Goal: Task Accomplishment & Management: Manage account settings

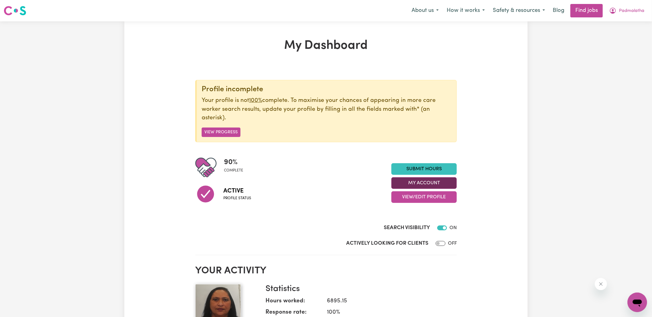
click at [401, 183] on button "My Account" at bounding box center [423, 184] width 65 height 12
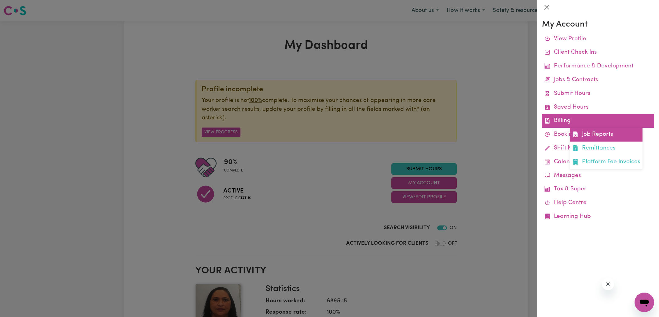
click at [584, 134] on link "Job Reports" at bounding box center [606, 135] width 72 height 14
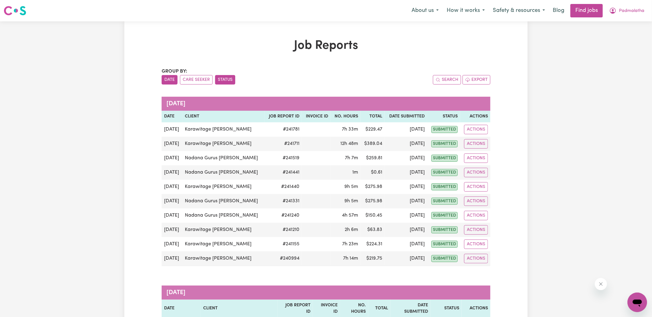
click at [223, 78] on button "Status" at bounding box center [225, 79] width 20 height 9
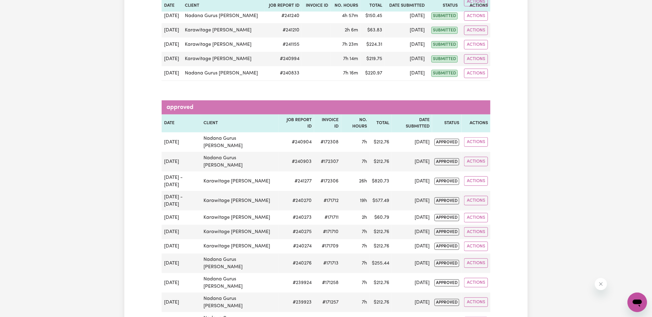
scroll to position [119, 0]
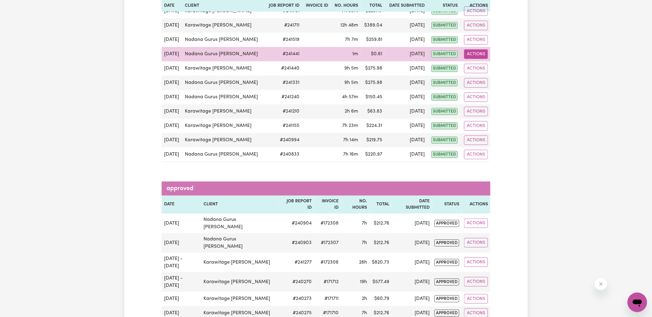
drag, startPoint x: 471, startPoint y: 52, endPoint x: 478, endPoint y: 56, distance: 8.6
click at [471, 52] on button "Actions" at bounding box center [476, 53] width 24 height 9
click at [487, 66] on link "View Job Report" at bounding box center [491, 68] width 52 height 12
select select "pm"
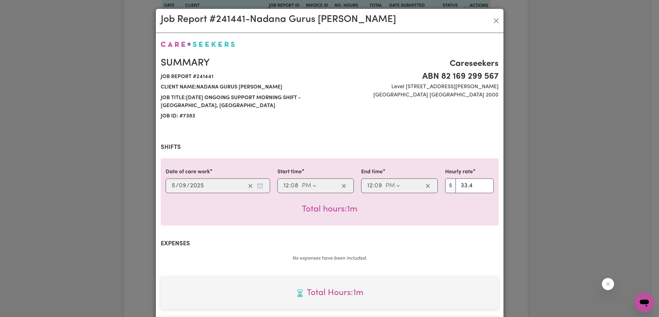
select select "33.4-Weekday"
click at [546, 79] on div "Job Report # 241441 - Nadana Gurus Kamalanathan Summary Job report # 241441 Cli…" at bounding box center [329, 158] width 659 height 317
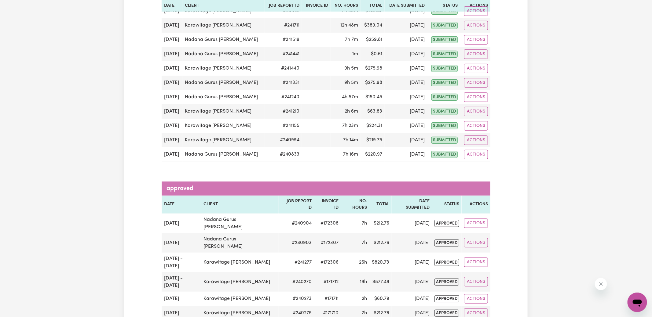
drag, startPoint x: 130, startPoint y: 93, endPoint x: 95, endPoint y: 10, distance: 89.7
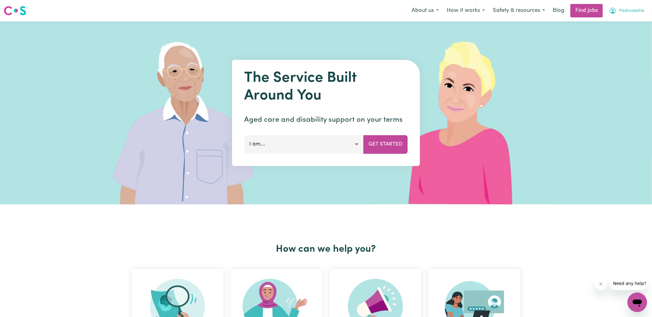
click at [627, 11] on span "Padmalatha" at bounding box center [631, 11] width 25 height 7
click at [614, 45] on link "Logout" at bounding box center [624, 47] width 48 height 12
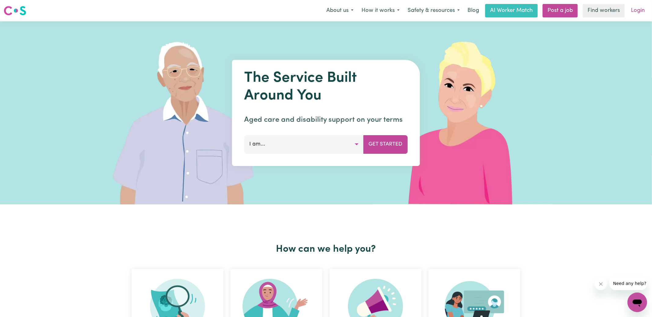
click at [636, 11] on link "Login" at bounding box center [637, 10] width 21 height 13
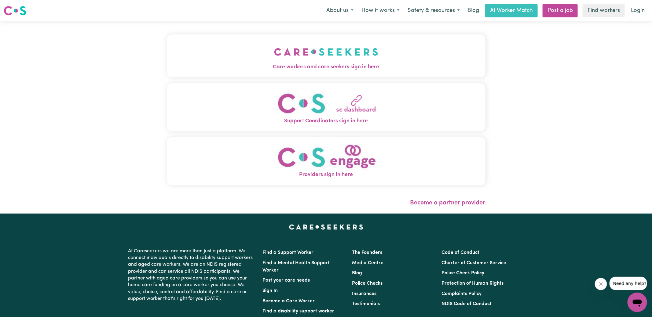
click at [334, 168] on img "Providers sign in here" at bounding box center [326, 158] width 104 height 28
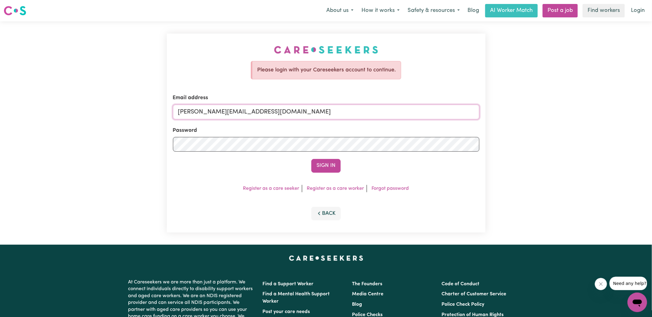
click at [250, 118] on input "yvonne@careseekers.com.au" at bounding box center [326, 112] width 306 height 15
click at [267, 110] on input "yvonne@careseekers.com.au" at bounding box center [326, 112] width 306 height 15
click at [224, 74] on div "Please login with your Careseekers account to continue. Email address SUPERUSER…" at bounding box center [326, 133] width 319 height 199
drag, startPoint x: 215, startPoint y: 113, endPoint x: 456, endPoint y: 126, distance: 240.8
click at [456, 126] on form "Email address SUPERUSER~1047182563@qq.com Password Sign In" at bounding box center [326, 133] width 306 height 79
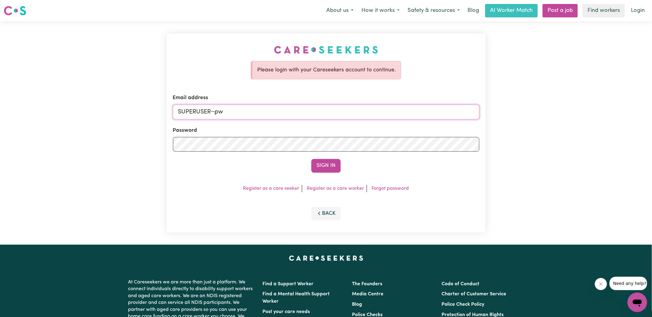
type input "superuser~PwiJE@yahoo.com"
click at [311, 159] on button "Sign In" at bounding box center [325, 165] width 29 height 13
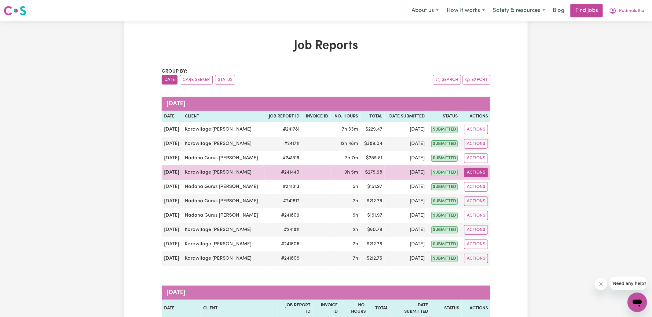
click at [481, 172] on button "Actions" at bounding box center [476, 172] width 24 height 9
click at [490, 188] on link "View Job Report" at bounding box center [491, 187] width 52 height 12
select select "pm"
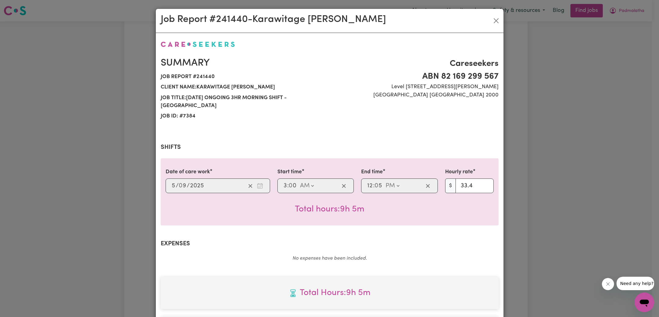
select select "33.4-Weekday"
click at [542, 175] on div "Job Report # 241440 - Karawitage Kamalanathan Summary Job report # 241440 Clien…" at bounding box center [329, 158] width 659 height 317
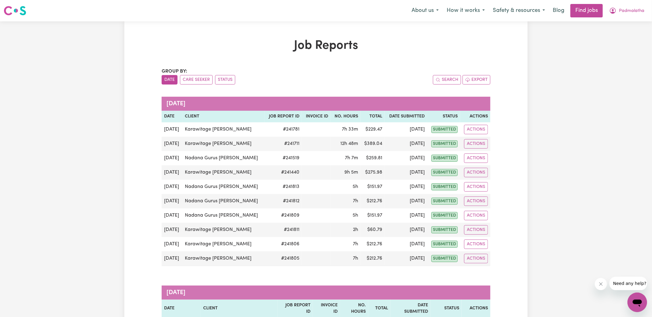
click at [229, 81] on button "Status" at bounding box center [225, 79] width 20 height 9
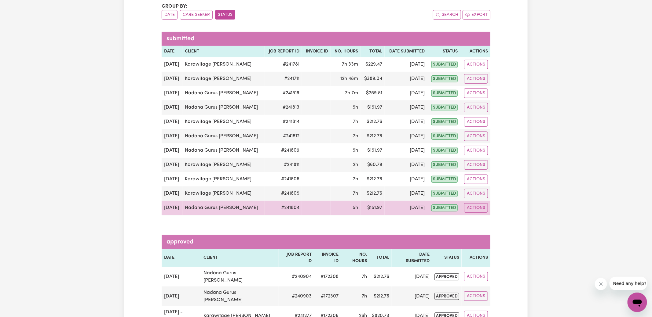
scroll to position [60, 0]
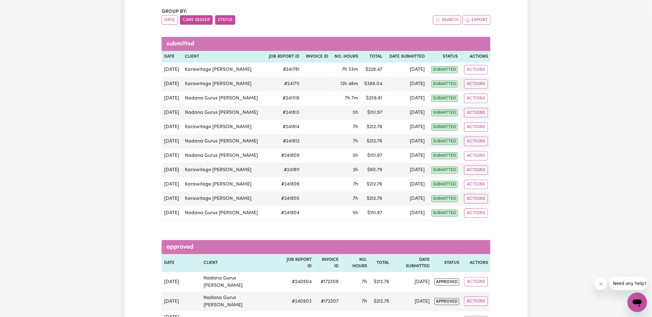
click at [199, 19] on button "Care Seeker" at bounding box center [196, 19] width 33 height 9
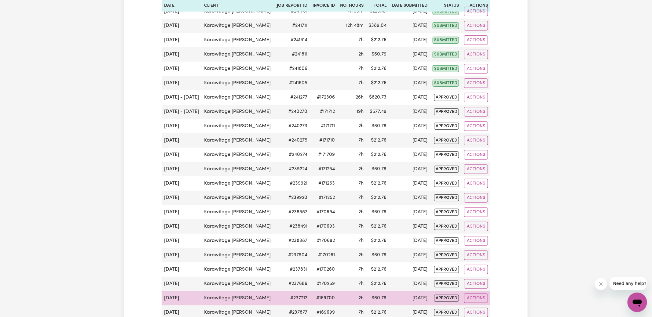
scroll to position [0, 0]
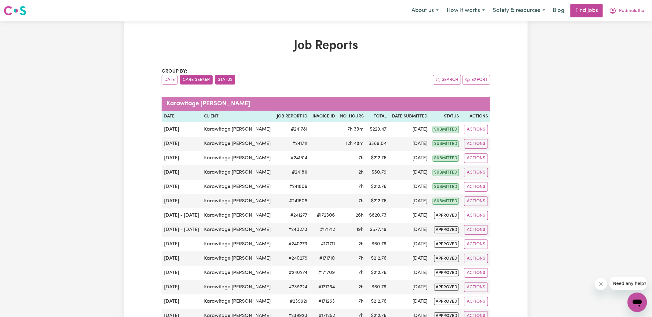
click at [223, 80] on button "Status" at bounding box center [225, 79] width 20 height 9
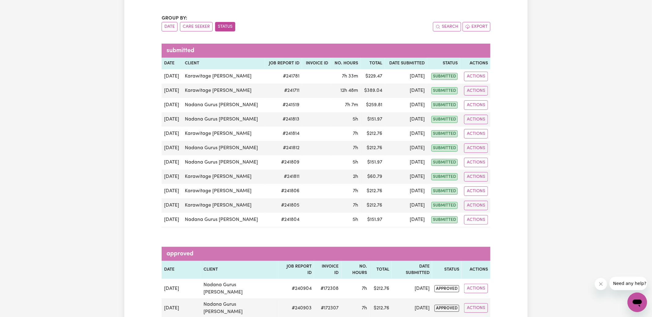
scroll to position [104, 0]
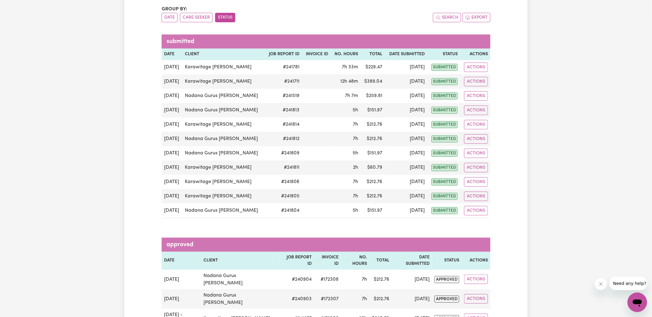
scroll to position [57, 0]
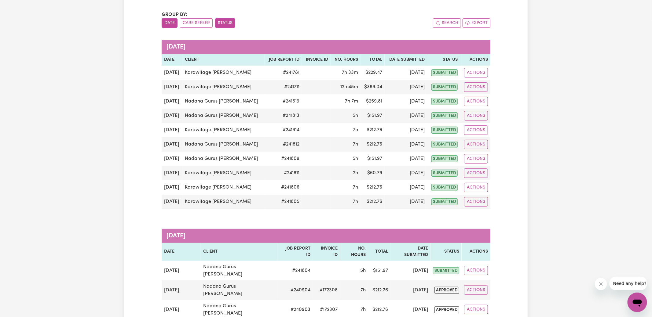
click at [226, 26] on button "Status" at bounding box center [225, 22] width 20 height 9
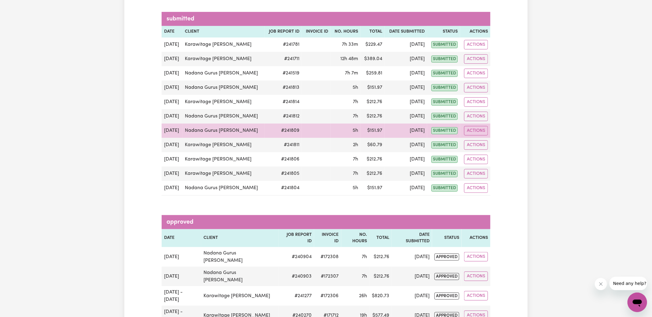
scroll to position [39, 0]
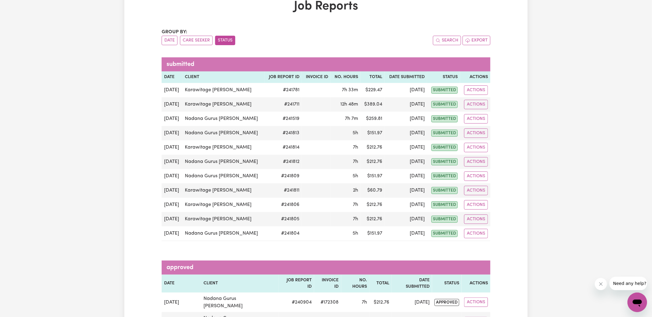
click at [221, 38] on button "Status" at bounding box center [225, 40] width 20 height 9
click at [200, 39] on button "Care Seeker" at bounding box center [196, 40] width 33 height 9
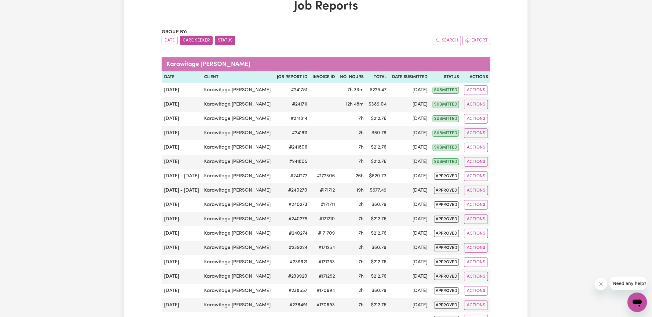
click at [230, 42] on button "Status" at bounding box center [225, 40] width 20 height 9
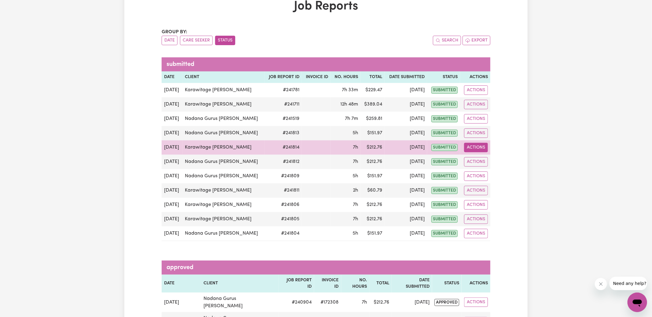
click at [482, 145] on button "Actions" at bounding box center [476, 147] width 24 height 9
click at [492, 173] on link "Delete" at bounding box center [491, 174] width 52 height 12
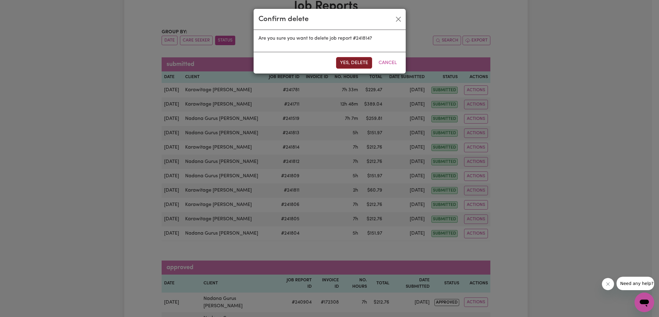
click at [352, 61] on button "Yes, delete" at bounding box center [354, 63] width 36 height 12
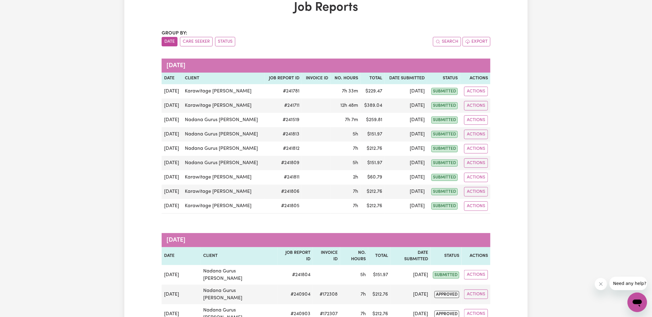
click at [231, 44] on button "Status" at bounding box center [225, 41] width 20 height 9
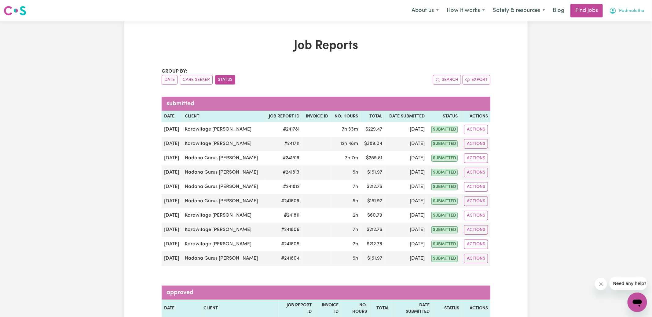
click at [615, 9] on icon "My Account" at bounding box center [613, 11] width 6 height 6
click at [609, 43] on link "Logout" at bounding box center [624, 47] width 48 height 12
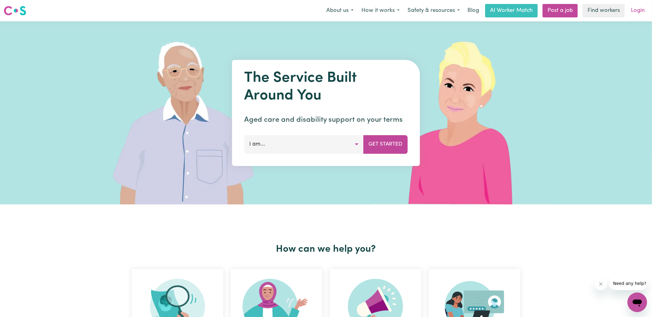
click at [637, 10] on link "Login" at bounding box center [637, 10] width 21 height 13
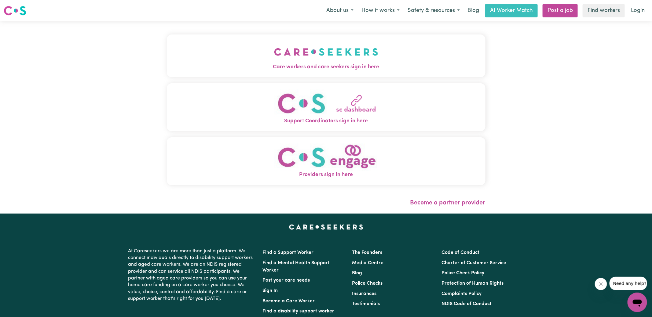
click at [290, 57] on img "Care workers and care seekers sign in here" at bounding box center [326, 52] width 104 height 23
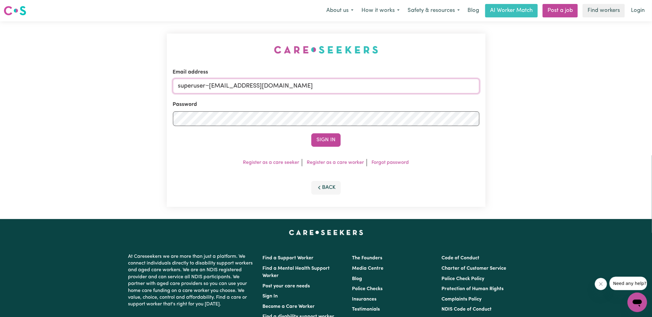
drag, startPoint x: 209, startPoint y: 86, endPoint x: 516, endPoint y: 90, distance: 307.4
click at [516, 90] on div "Email address superuser~[EMAIL_ADDRESS][DOMAIN_NAME] Password Sign In Register …" at bounding box center [326, 120] width 652 height 198
type input "[EMAIL_ADDRESS][DOMAIN_NAME]"
click at [311, 134] on button "Sign In" at bounding box center [325, 140] width 29 height 13
